Goal: Transaction & Acquisition: Book appointment/travel/reservation

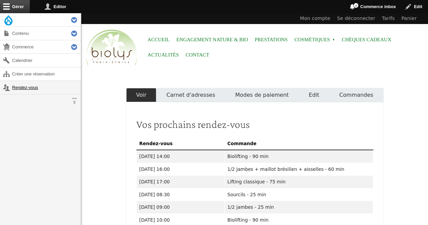
click at [22, 89] on link "Rendez-vous" at bounding box center [40, 87] width 81 height 13
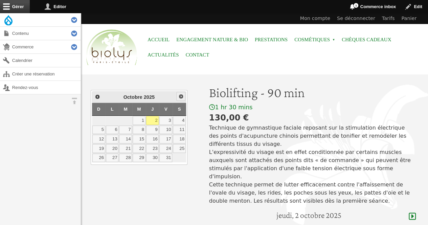
click at [180, 95] on span "Suivant" at bounding box center [180, 96] width 5 height 5
click at [155, 119] on link "4" at bounding box center [152, 120] width 13 height 9
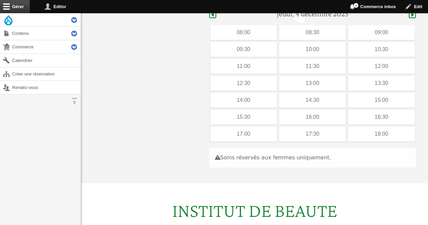
scroll to position [202, 0]
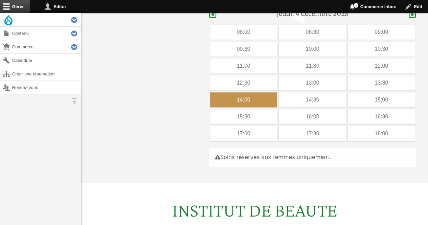
click at [270, 92] on div "14:00" at bounding box center [243, 99] width 67 height 15
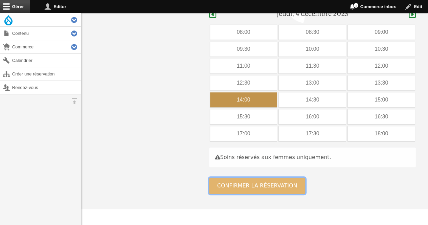
click at [250, 178] on button "Confirmer la réservation" at bounding box center [257, 186] width 96 height 16
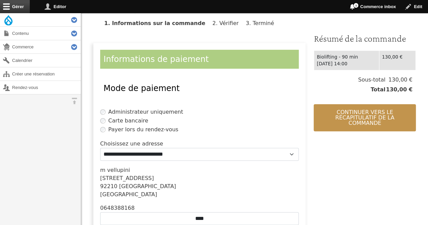
scroll to position [70, 0]
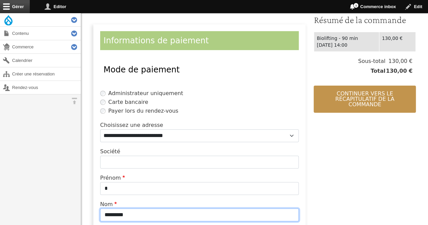
click at [129, 214] on input "*********" at bounding box center [199, 215] width 199 height 13
type input "*"
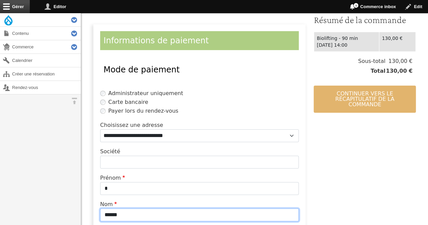
type input "******"
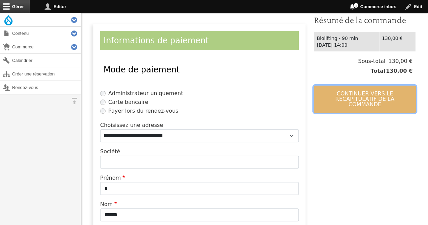
click at [334, 94] on button "Continuer vers le récapitulatif de la commande" at bounding box center [365, 99] width 102 height 27
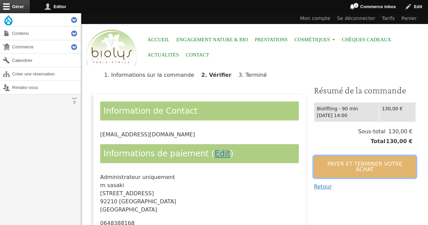
click at [331, 167] on button "Payer et terminer votre achat" at bounding box center [365, 167] width 102 height 22
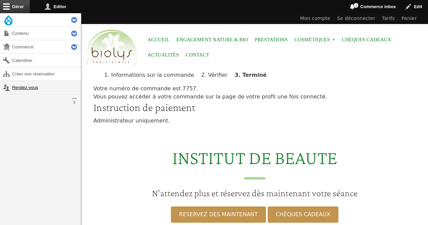
click at [20, 87] on link "Rendez-vous" at bounding box center [40, 87] width 81 height 13
